Goal: Task Accomplishment & Management: Complete application form

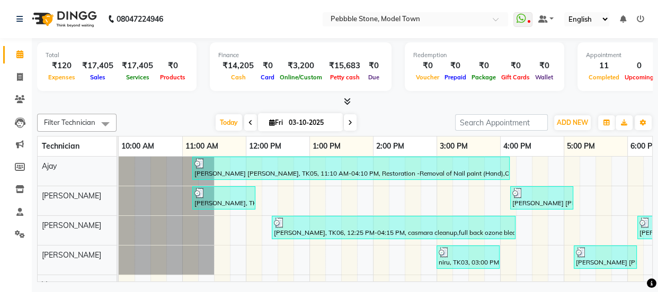
scroll to position [2, 0]
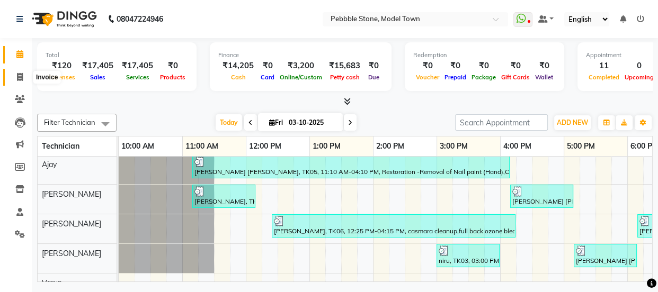
click at [17, 74] on icon at bounding box center [20, 77] width 6 height 8
select select "service"
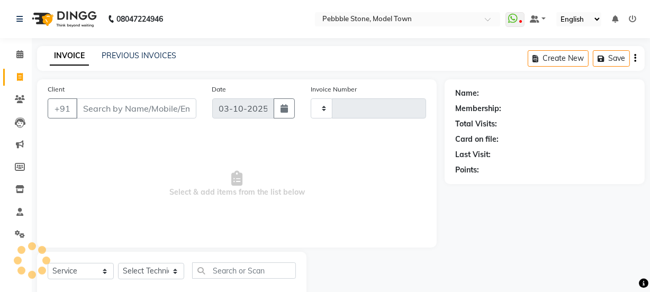
type input "0326"
select select "8684"
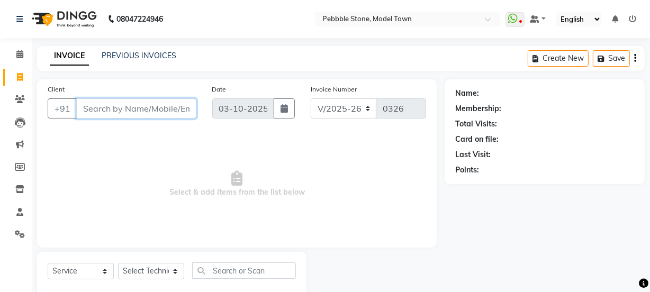
click at [111, 105] on input "Client" at bounding box center [136, 109] width 120 height 20
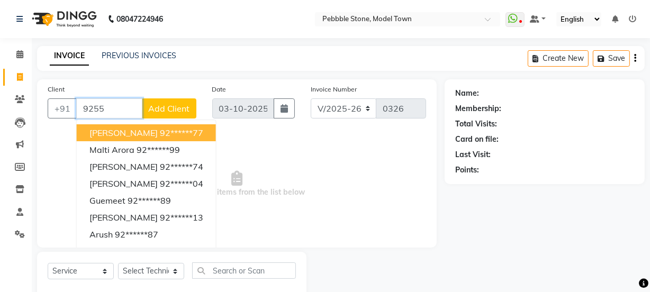
click at [120, 129] on span "[PERSON_NAME]" at bounding box center [123, 133] width 68 height 11
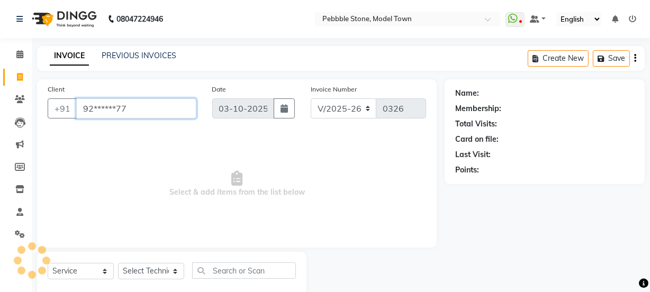
type input "92******77"
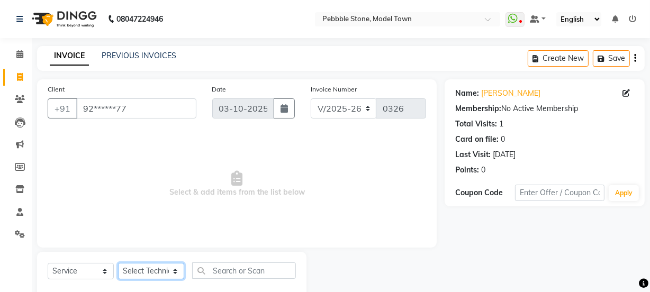
click at [154, 275] on select "Select Technician Ajay amit [PERSON_NAME] Manager [PERSON_NAME]" at bounding box center [151, 271] width 66 height 16
select select "87627"
click at [118, 263] on select "Select Technician Ajay amit [PERSON_NAME] Manager [PERSON_NAME]" at bounding box center [151, 271] width 66 height 16
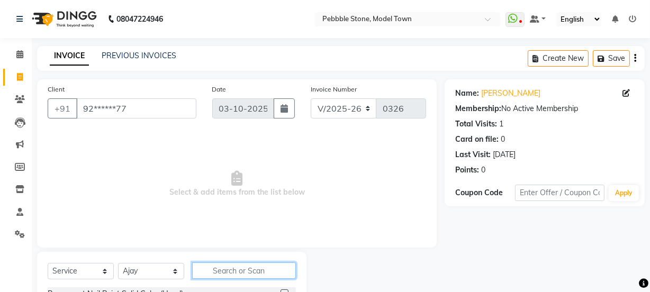
click at [220, 273] on input "text" at bounding box center [244, 271] width 104 height 16
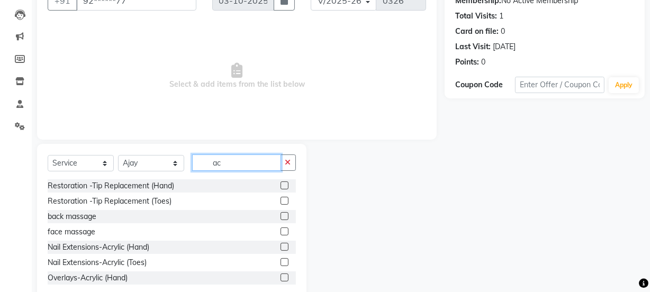
scroll to position [132, 0]
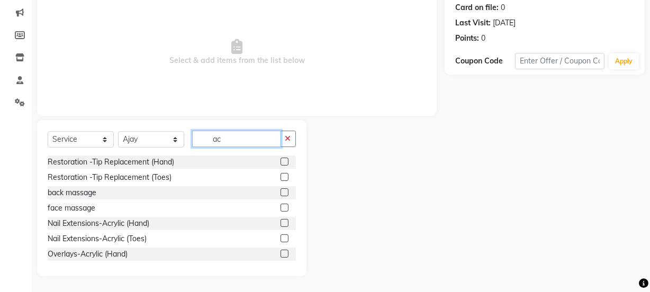
type input "ac"
click at [281, 221] on label at bounding box center [285, 223] width 8 height 8
click at [281, 221] on input "checkbox" at bounding box center [284, 223] width 7 height 7
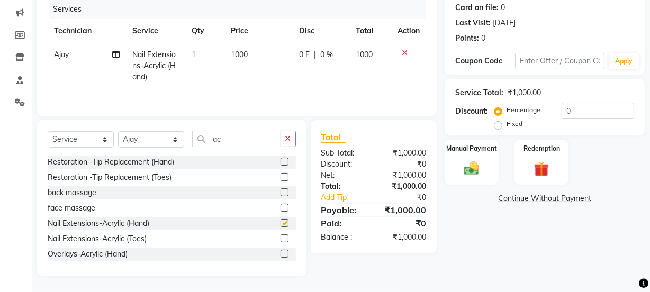
checkbox input "false"
click at [234, 139] on input "ac" at bounding box center [236, 139] width 89 height 16
type input "a"
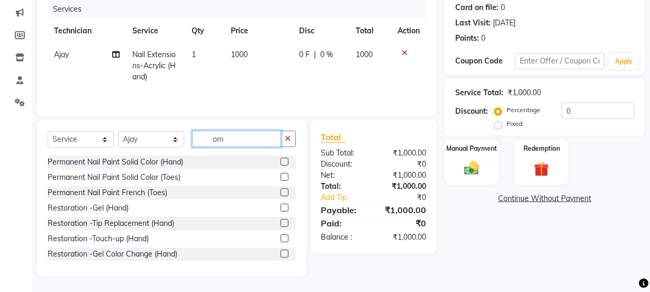
scroll to position [109, 0]
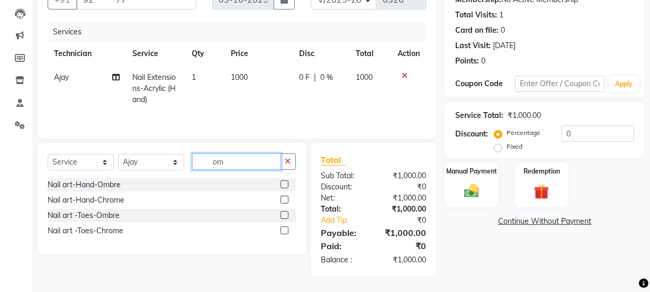
type input "om"
click at [281, 183] on label at bounding box center [285, 185] width 8 height 8
click at [281, 183] on input "checkbox" at bounding box center [284, 185] width 7 height 7
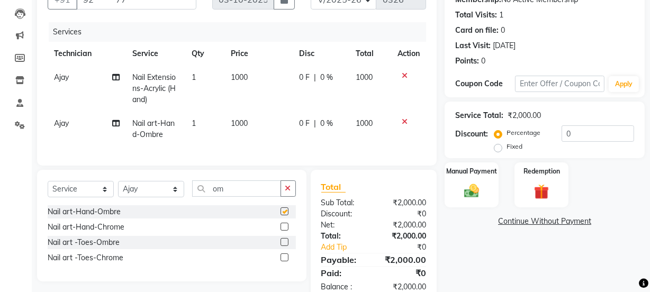
checkbox input "false"
click at [228, 197] on input "om" at bounding box center [236, 189] width 89 height 16
type input "o"
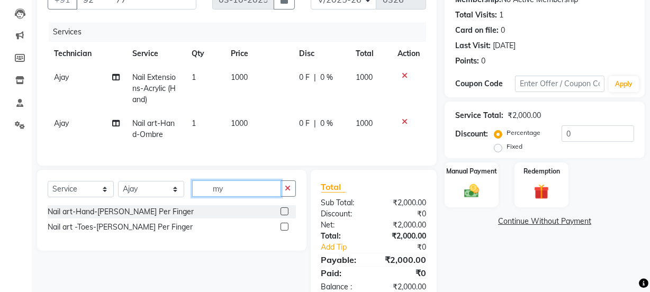
type input "my"
click at [282, 216] on label at bounding box center [285, 212] width 8 height 8
click at [282, 216] on input "checkbox" at bounding box center [284, 212] width 7 height 7
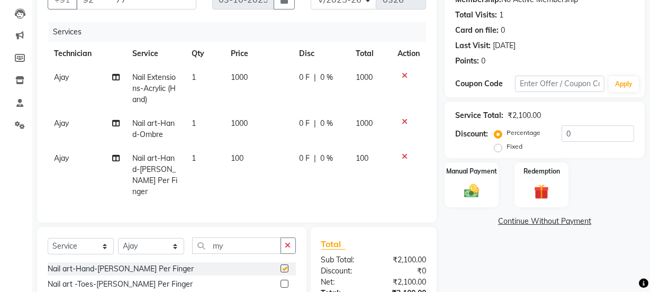
checkbox input "false"
click at [193, 159] on span "1" at bounding box center [194, 159] width 4 height 10
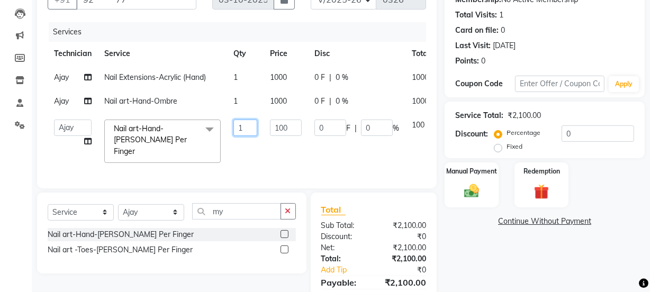
click at [246, 124] on input "1" at bounding box center [246, 128] width 24 height 16
type input "2"
click at [237, 156] on tr "Ajay amit [PERSON_NAME] Manager [PERSON_NAME] Varun Nail art-Hand-[PERSON_NAME]…" at bounding box center [260, 141] width 424 height 56
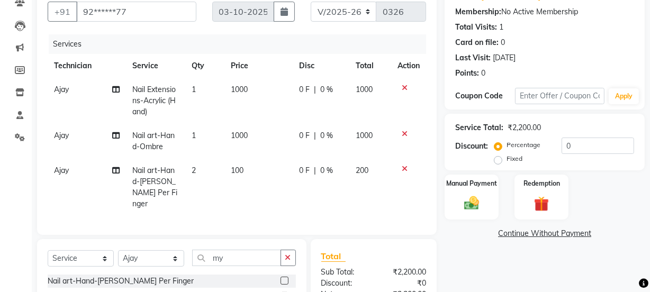
scroll to position [93, 0]
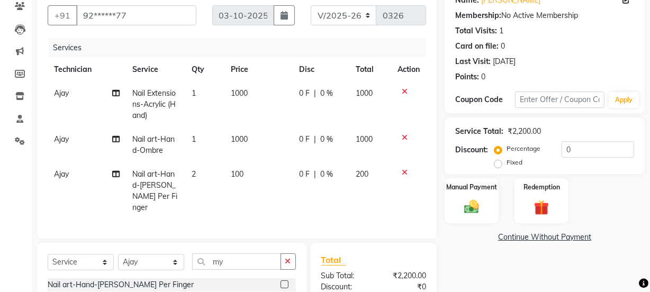
click at [299, 93] on span "0 F" at bounding box center [304, 93] width 11 height 11
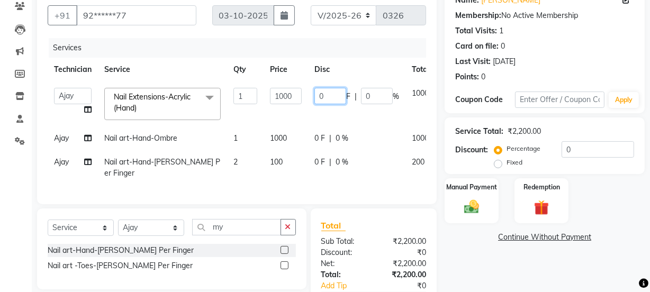
click at [323, 98] on input "0" at bounding box center [331, 96] width 32 height 16
type input "0200"
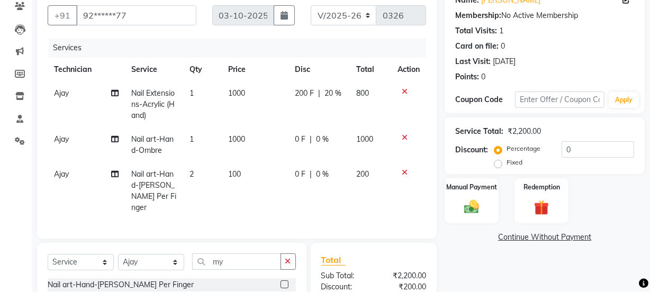
click at [314, 110] on td "200 F | 20 %" at bounding box center [319, 105] width 61 height 46
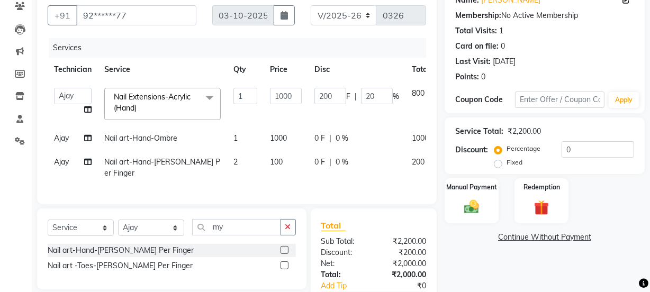
click at [315, 138] on span "0 F" at bounding box center [320, 138] width 11 height 11
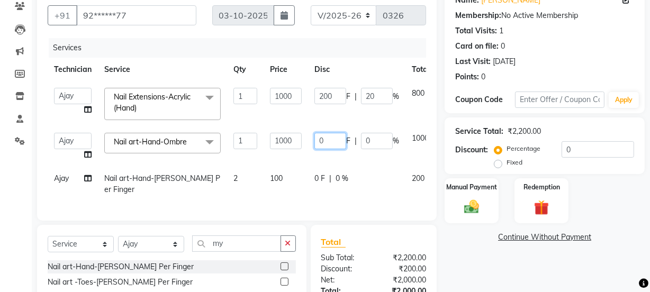
click at [332, 144] on input "0" at bounding box center [331, 141] width 32 height 16
type input "0200"
click at [313, 159] on tbody "Ajay amit [PERSON_NAME] Manager [PERSON_NAME] Varun Nail Extensions-Acrylic (Ha…" at bounding box center [260, 142] width 424 height 120
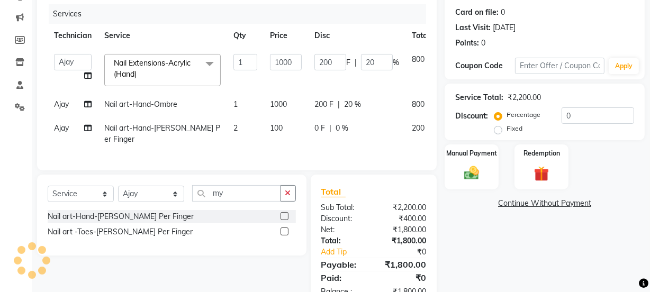
scroll to position [155, 0]
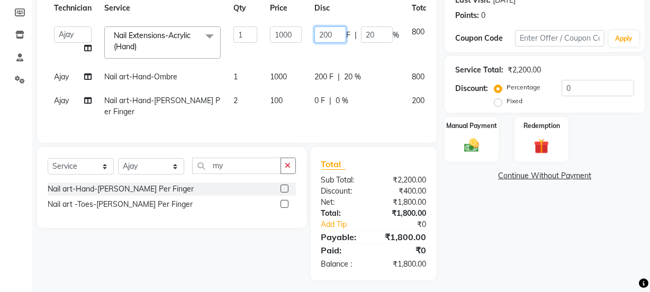
click at [337, 34] on input "200" at bounding box center [331, 34] width 32 height 16
type input "2"
type input "100"
click at [319, 58] on td "100 F | 20 %" at bounding box center [356, 42] width 97 height 45
click at [476, 145] on img at bounding box center [471, 146] width 25 height 18
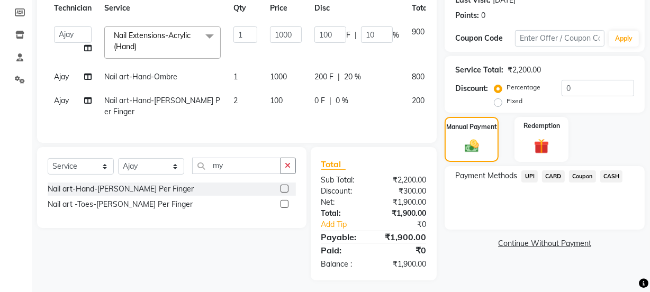
click at [608, 176] on span "CASH" at bounding box center [612, 177] width 23 height 12
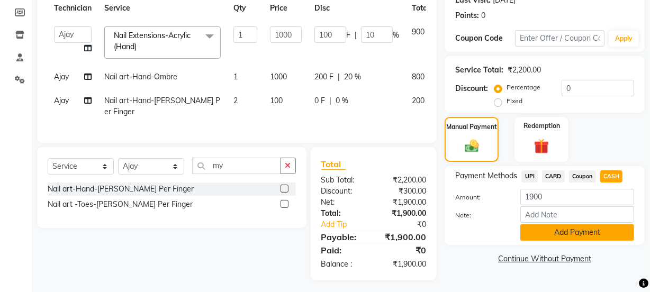
click at [550, 231] on button "Add Payment" at bounding box center [578, 233] width 114 height 16
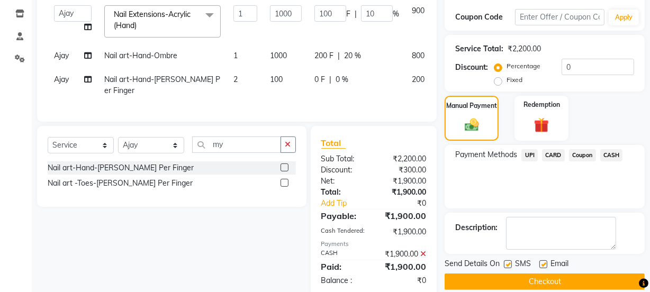
scroll to position [192, 0]
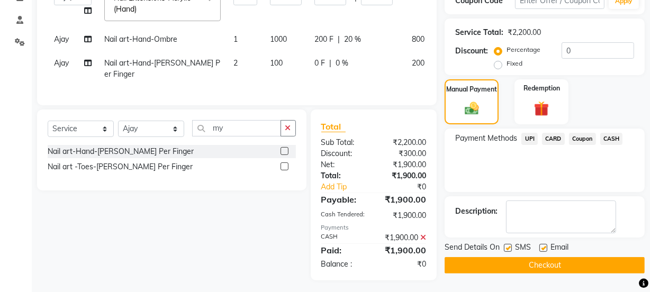
click at [541, 261] on button "Checkout" at bounding box center [545, 265] width 200 height 16
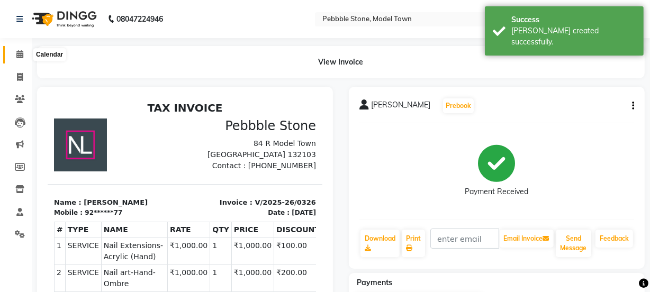
click at [19, 55] on icon at bounding box center [19, 54] width 7 height 8
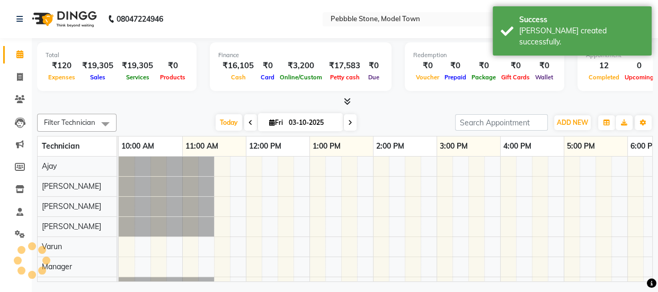
scroll to position [0, 165]
